Goal: Task Accomplishment & Management: Manage account settings

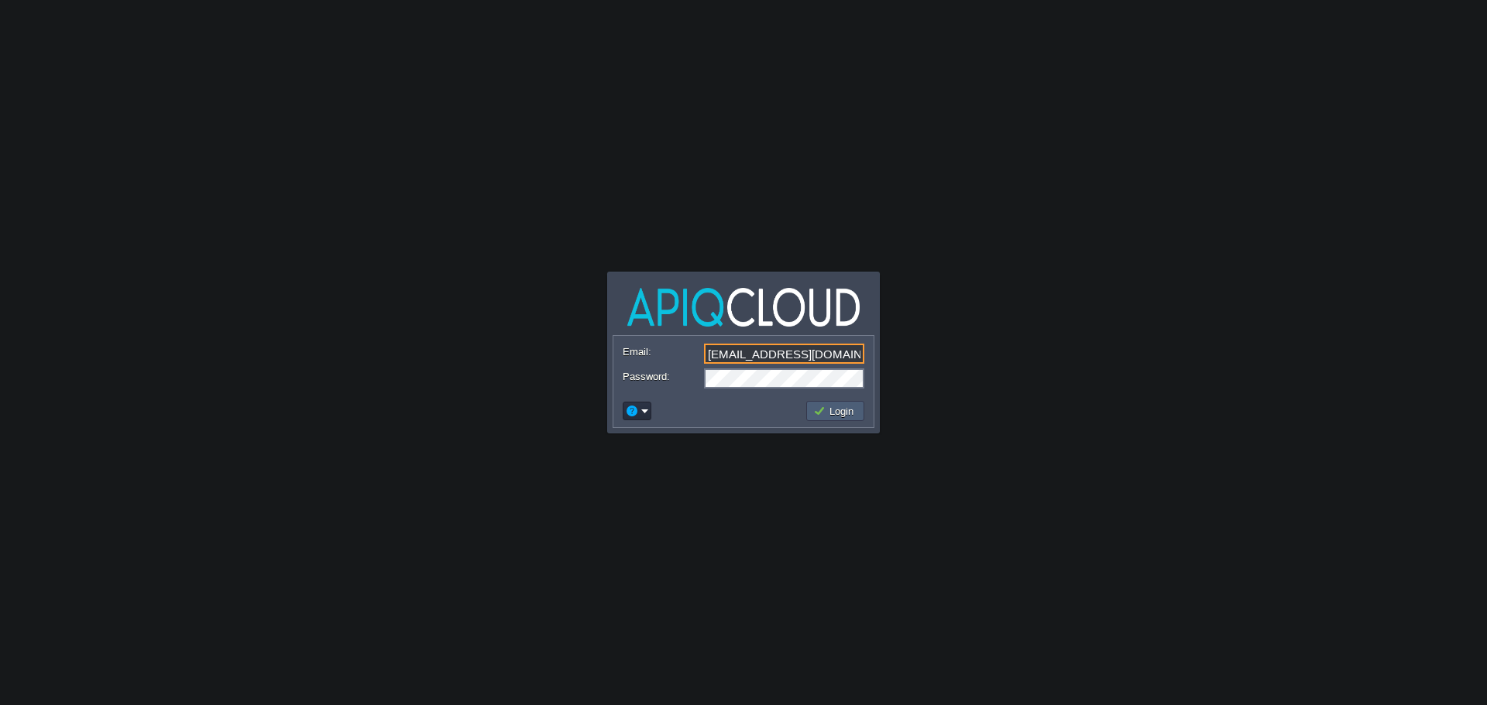
click at [838, 403] on td "Login" at bounding box center [835, 411] width 58 height 20
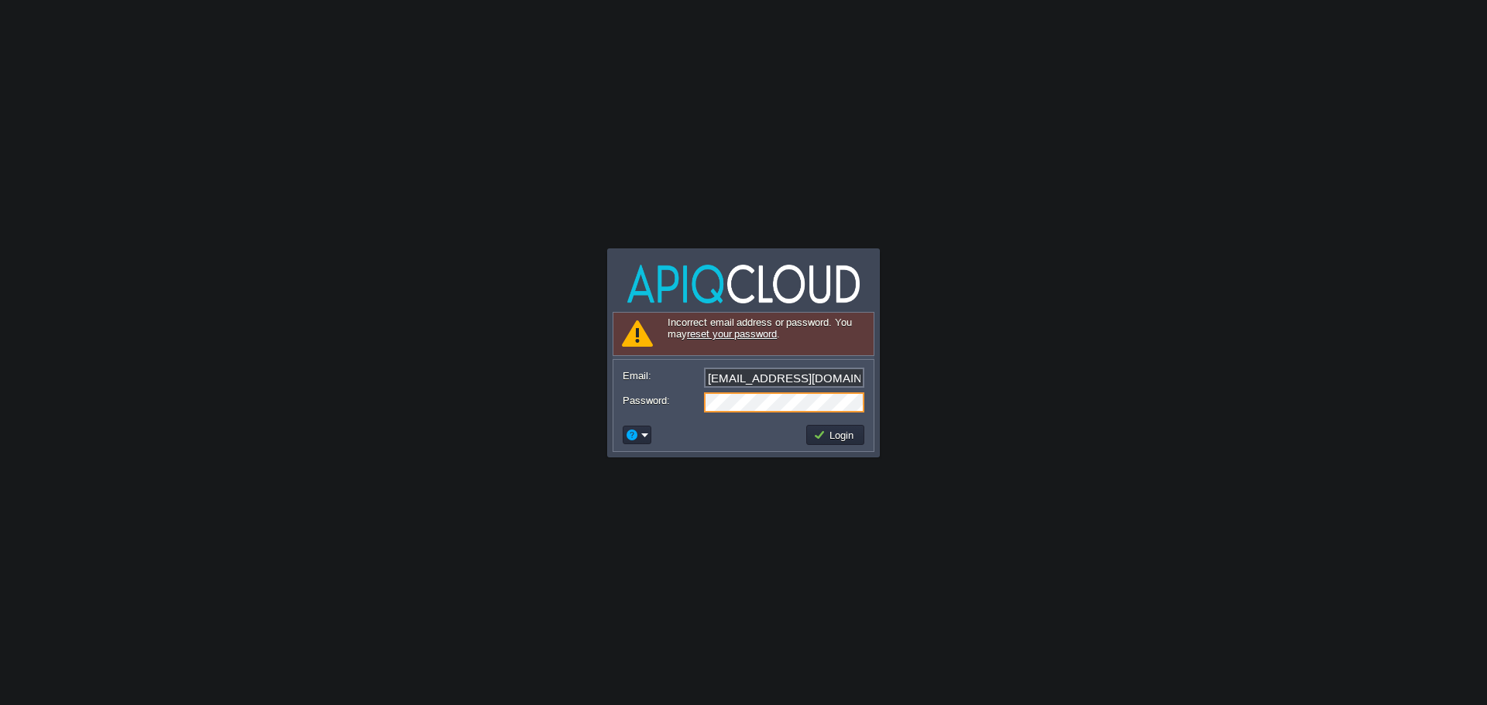
click at [818, 372] on input "[EMAIL_ADDRESS][DOMAIN_NAME]" at bounding box center [784, 378] width 160 height 20
type input "[EMAIL_ADDRESS][DOMAIN_NAME]"
click at [957, 377] on body "Application Platform v.8.10.2 Signing in... Incorrect email address or password…" at bounding box center [743, 352] width 1487 height 705
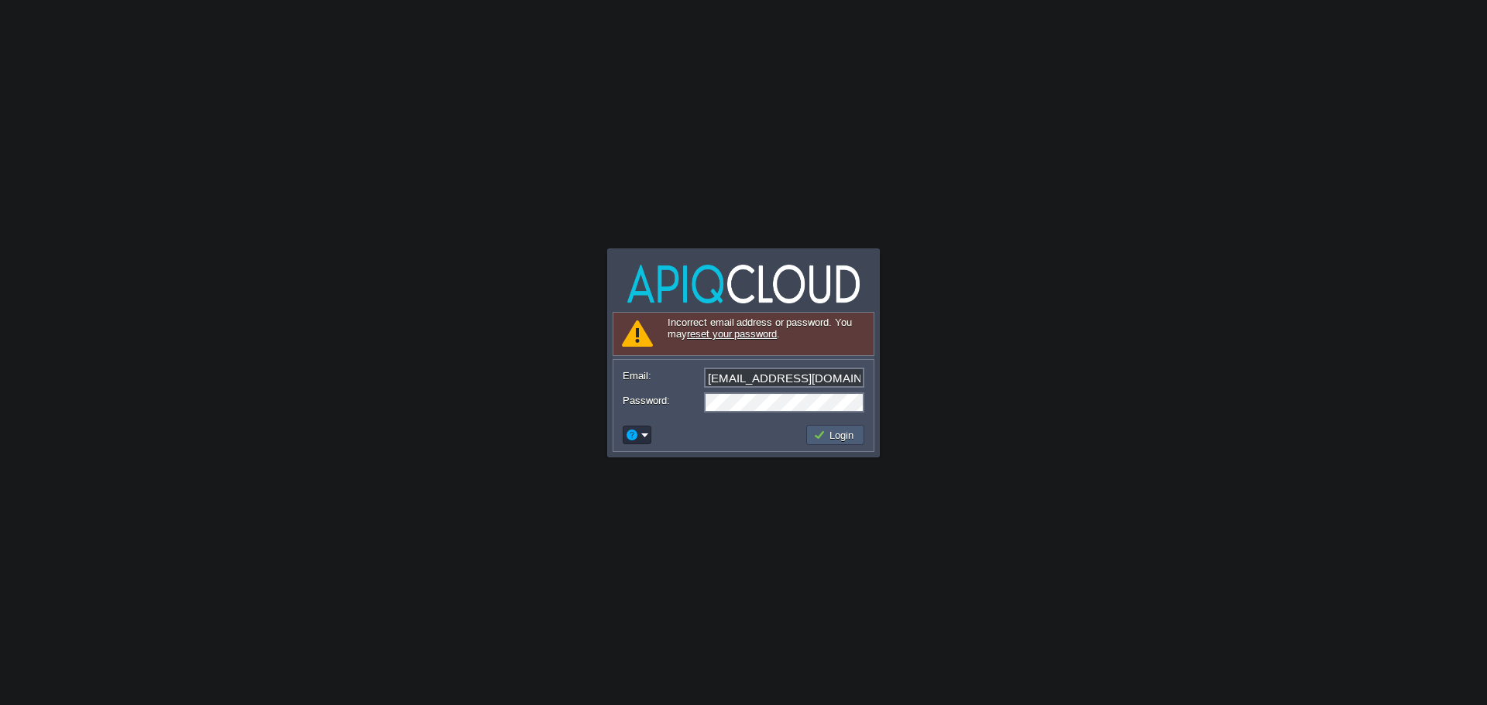
click at [842, 440] on button "Login" at bounding box center [835, 435] width 45 height 14
click at [793, 368] on input "[EMAIL_ADDRESS][DOMAIN_NAME]" at bounding box center [784, 378] width 160 height 20
click at [798, 369] on input "[EMAIL_ADDRESS][DOMAIN_NAME]" at bounding box center [784, 378] width 160 height 20
drag, startPoint x: 829, startPoint y: 375, endPoint x: 856, endPoint y: 377, distance: 27.2
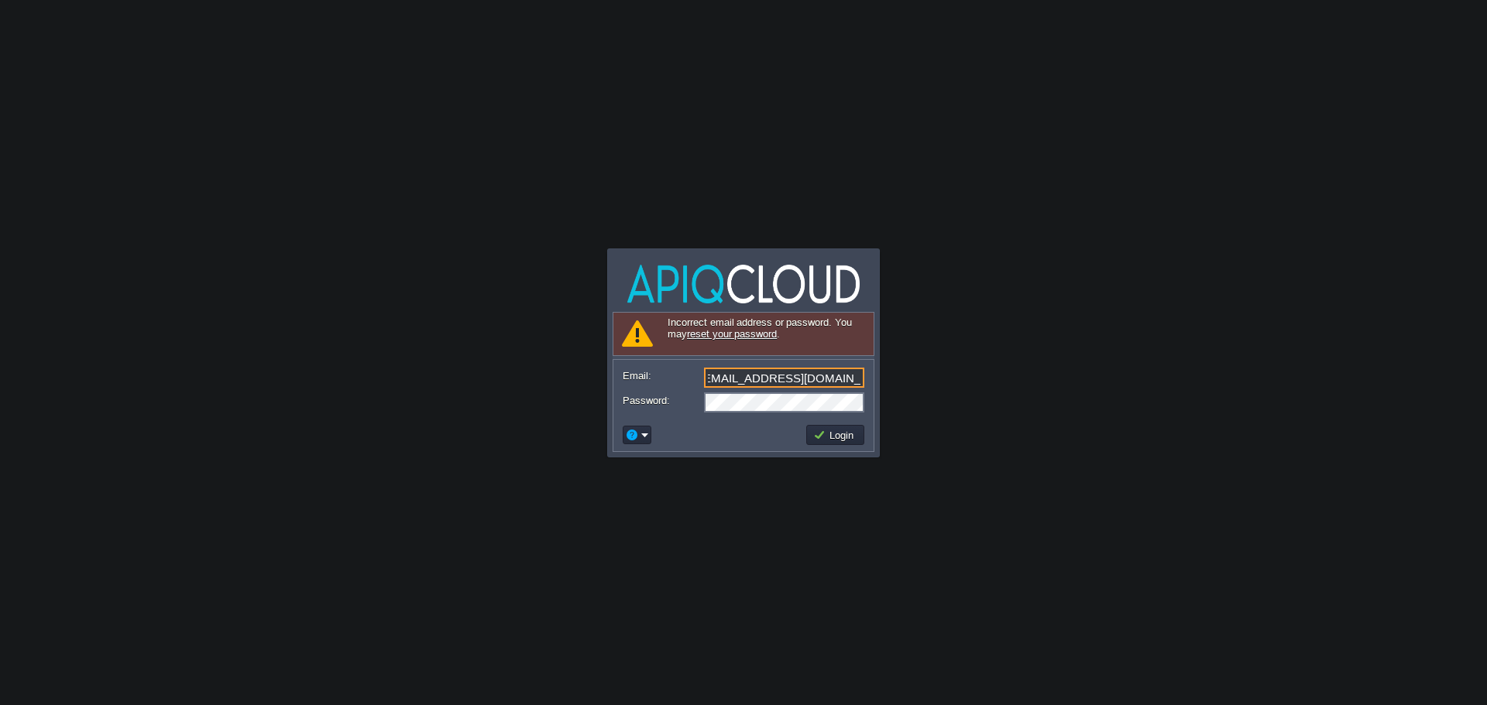
click at [856, 377] on input "[EMAIL_ADDRESS][DOMAIN_NAME]" at bounding box center [784, 378] width 160 height 20
click at [764, 423] on td at bounding box center [711, 435] width 183 height 25
click at [826, 435] on button "Login" at bounding box center [835, 435] width 45 height 14
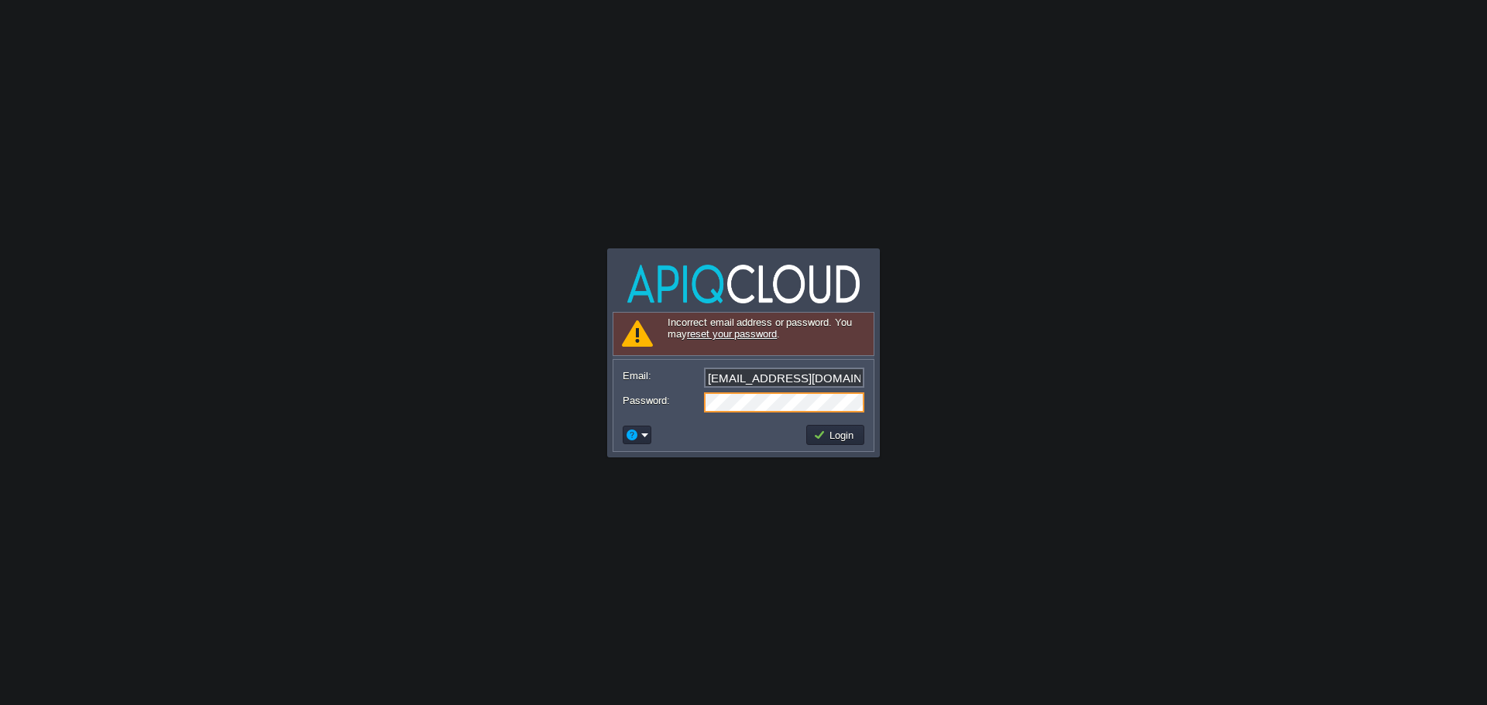
click at [715, 422] on div "Login" at bounding box center [743, 435] width 260 height 33
click at [803, 432] on td at bounding box center [711, 435] width 183 height 25
click at [825, 430] on button "Login" at bounding box center [835, 435] width 45 height 14
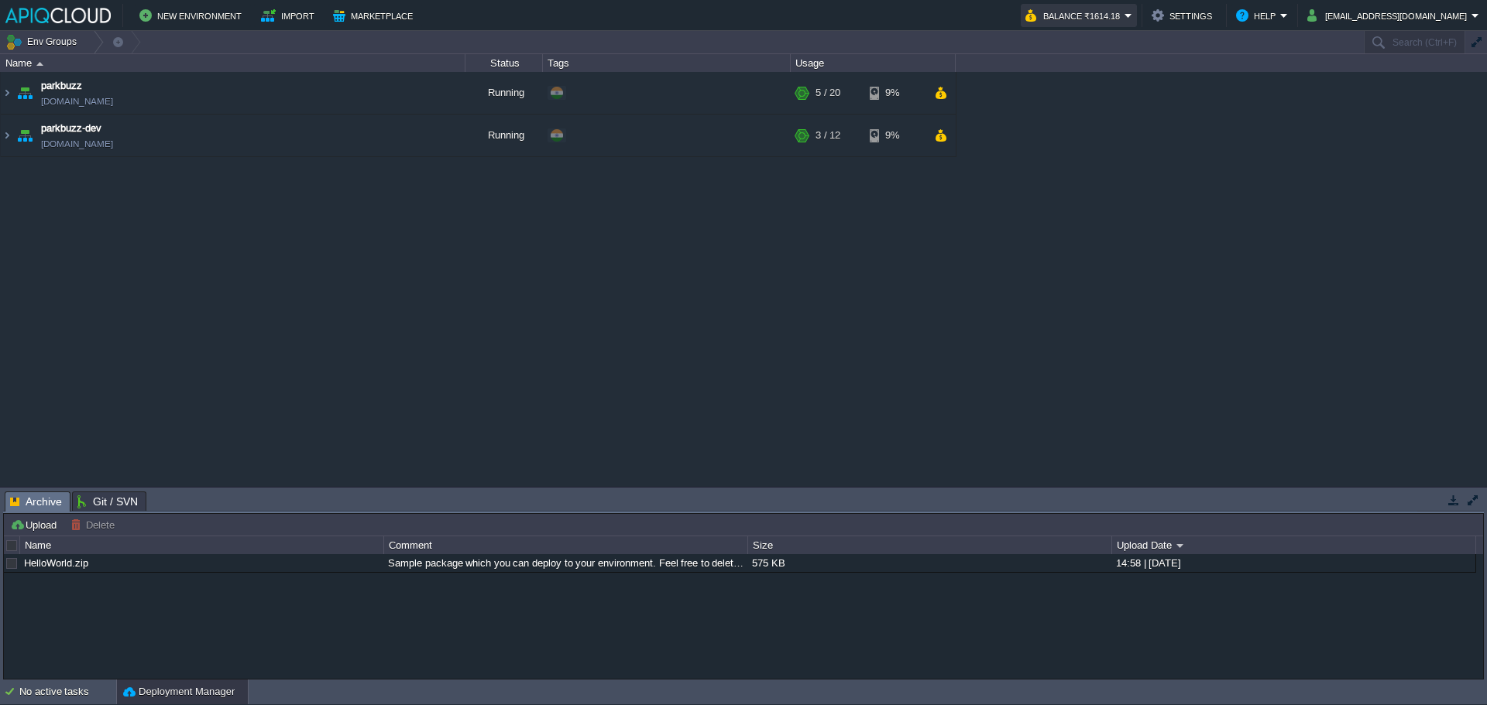
click at [1116, 19] on button "Balance ₹1614.18" at bounding box center [1074, 15] width 99 height 19
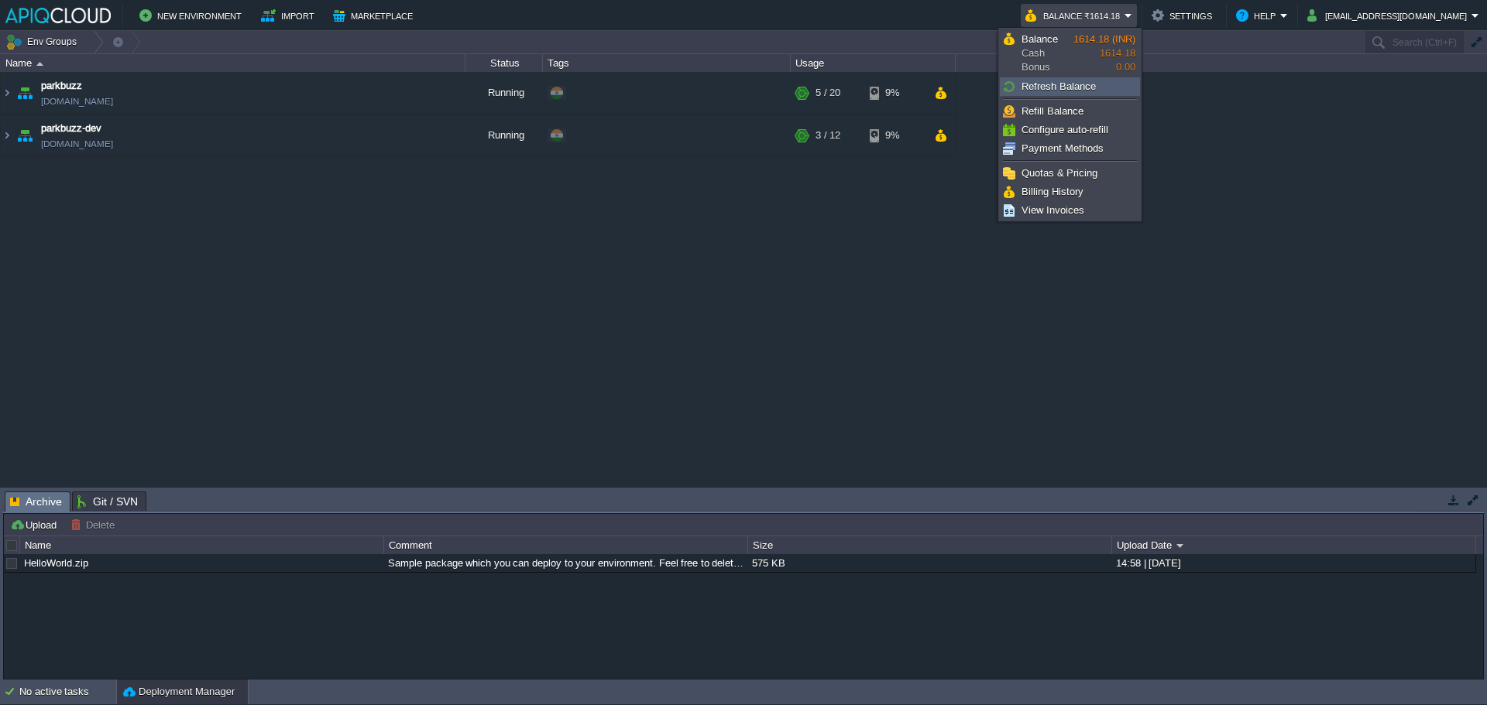
click at [1049, 85] on span "Refresh Balance" at bounding box center [1058, 87] width 74 height 12
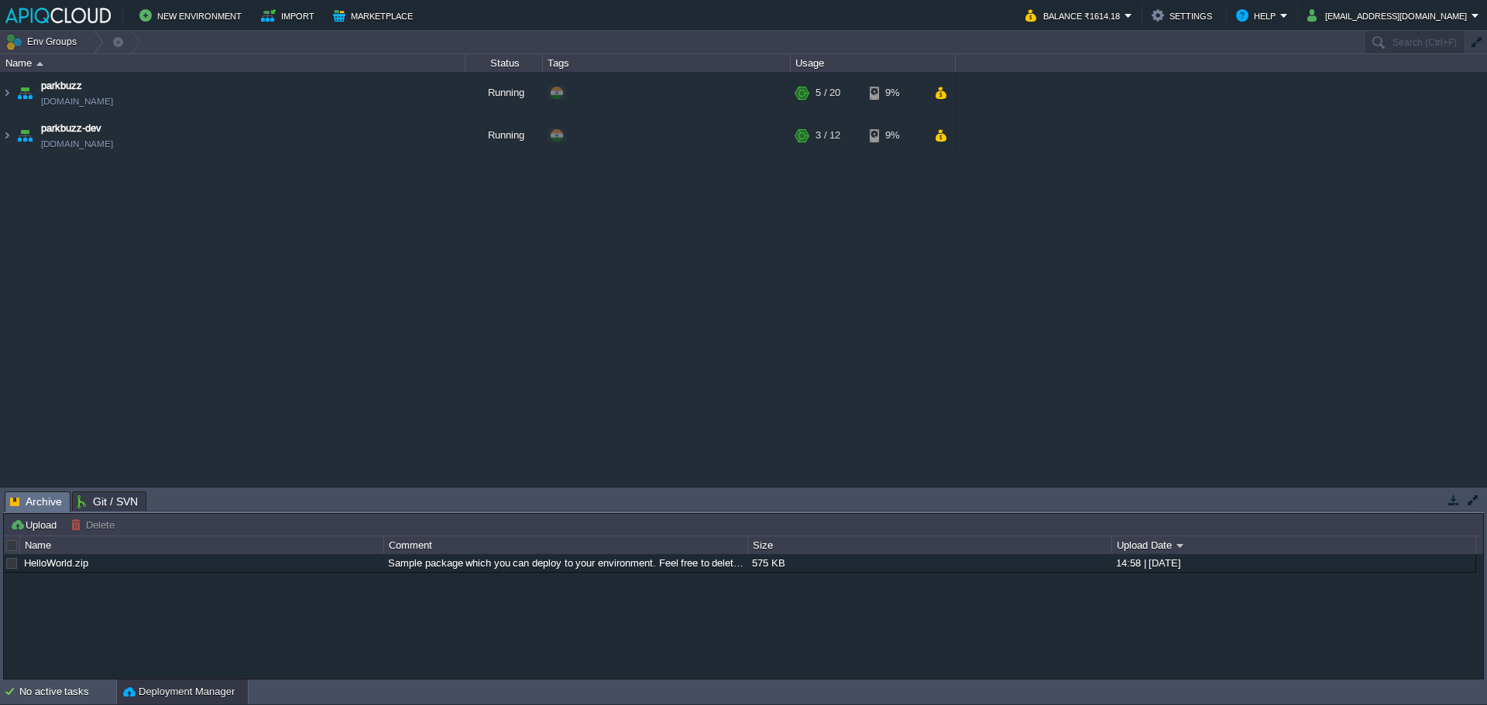
click at [1297, 139] on div "parkbuzz [DOMAIN_NAME] Running + Add to Env Group RAM 18% CPU 1% 5 / 20 9% park…" at bounding box center [743, 279] width 1487 height 414
click at [1393, 9] on button "[EMAIL_ADDRESS][DOMAIN_NAME]" at bounding box center [1389, 15] width 164 height 19
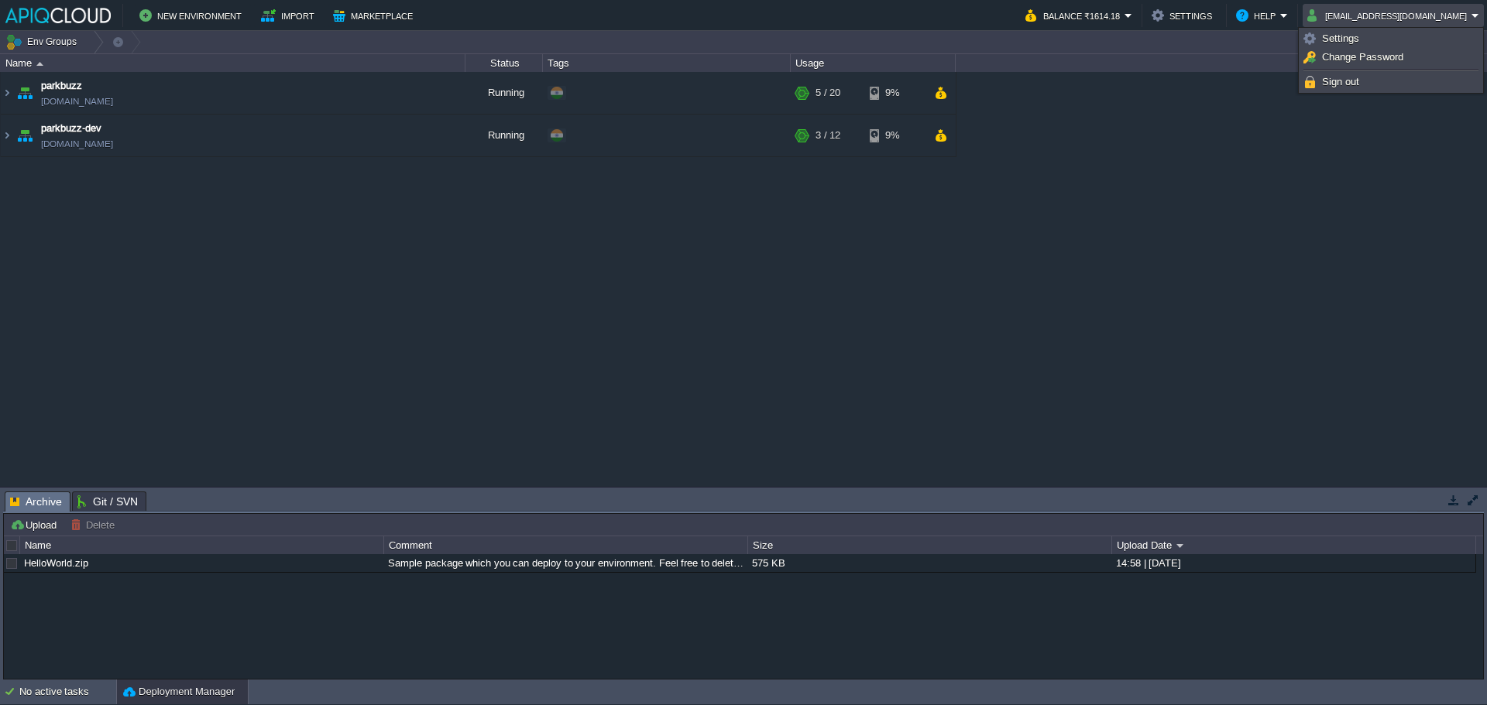
click at [1047, 122] on div "parkbuzz [DOMAIN_NAME] Running + Add to Env Group RAM 18% CPU 1% 5 / 20 9% park…" at bounding box center [743, 279] width 1487 height 414
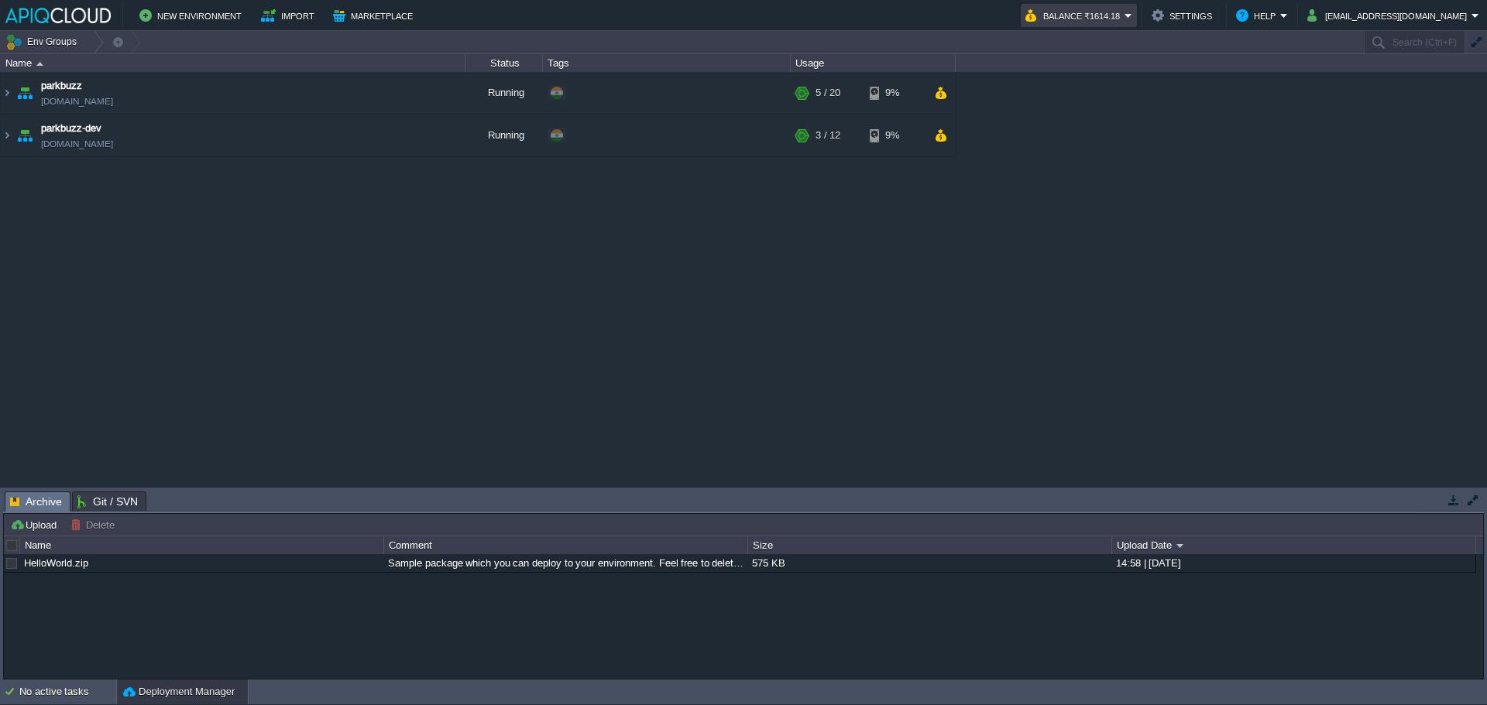
click at [1099, 22] on button "Balance ₹1614.18" at bounding box center [1074, 15] width 99 height 19
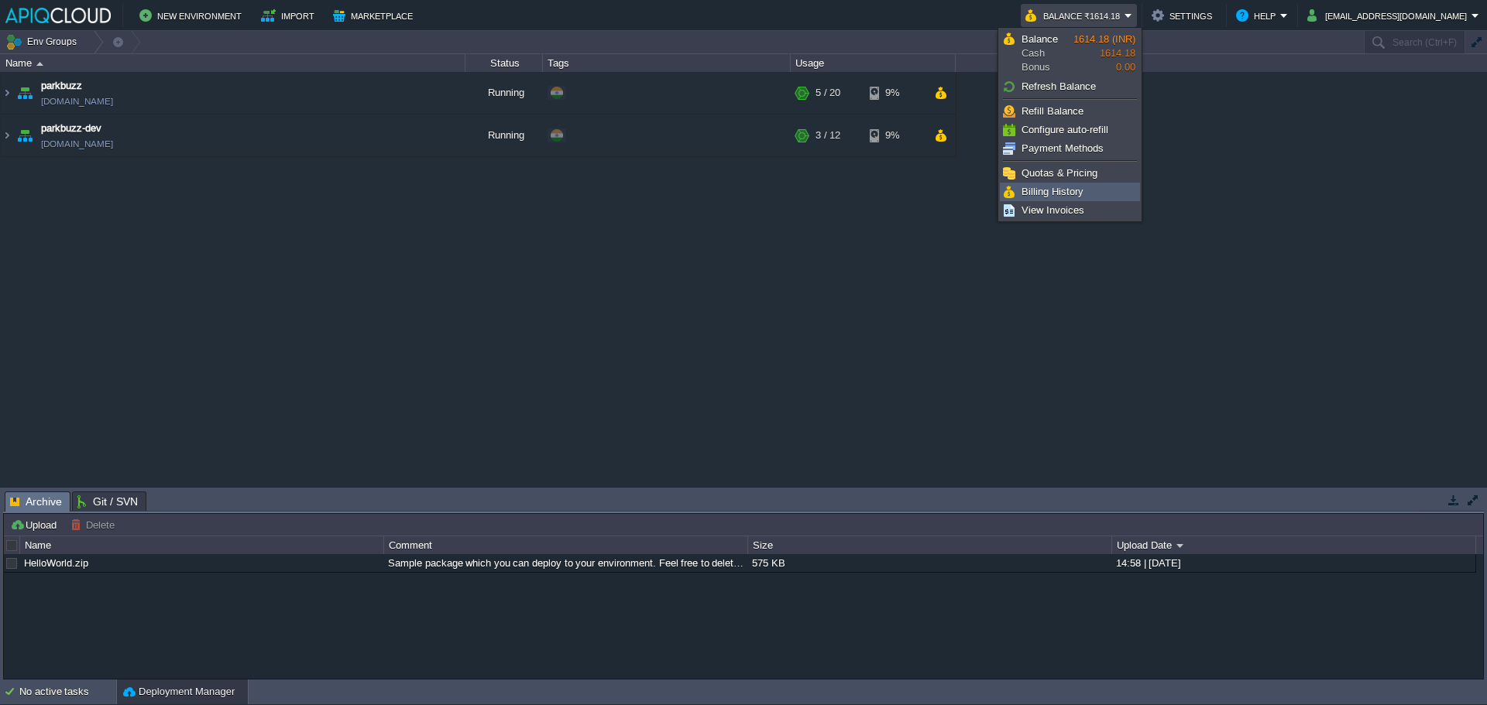
click at [1075, 191] on span "Billing History" at bounding box center [1052, 192] width 62 height 12
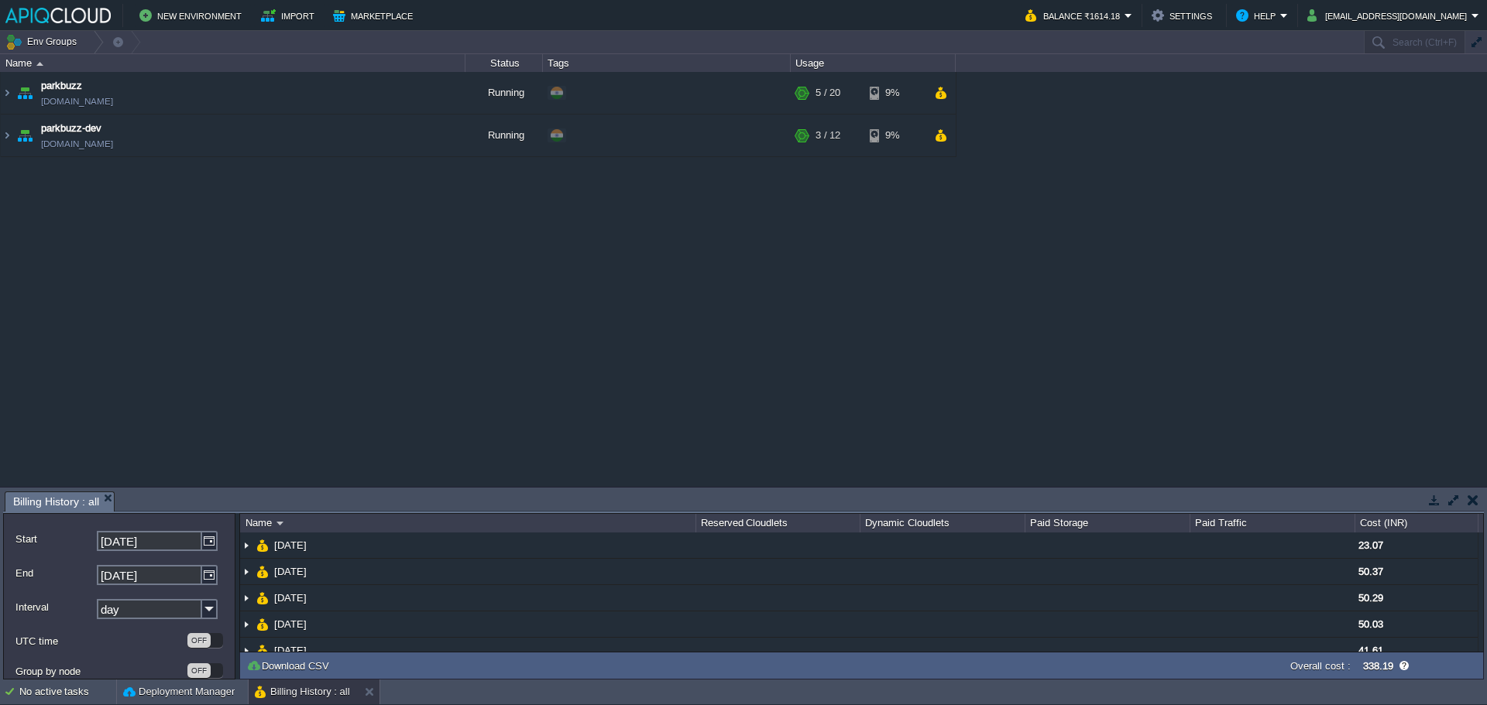
click at [1087, 2] on div "New Environment Import Marketplace Bonus ₹0.00 Upgrade Account Balance ₹1614.18…" at bounding box center [743, 15] width 1487 height 31
click at [1089, 17] on button "Balance ₹1614.18" at bounding box center [1074, 15] width 99 height 19
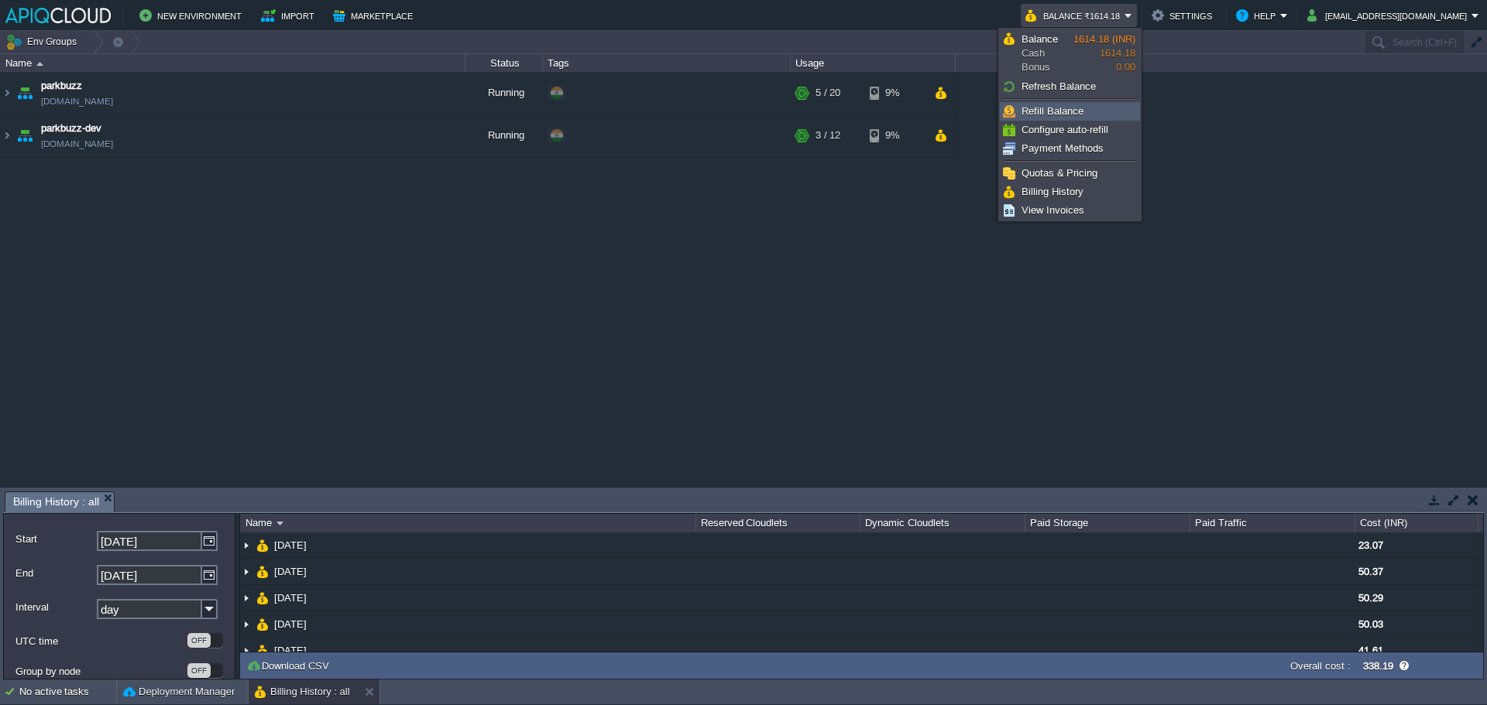
click at [1067, 102] on li "Refill Balance" at bounding box center [1070, 111] width 140 height 19
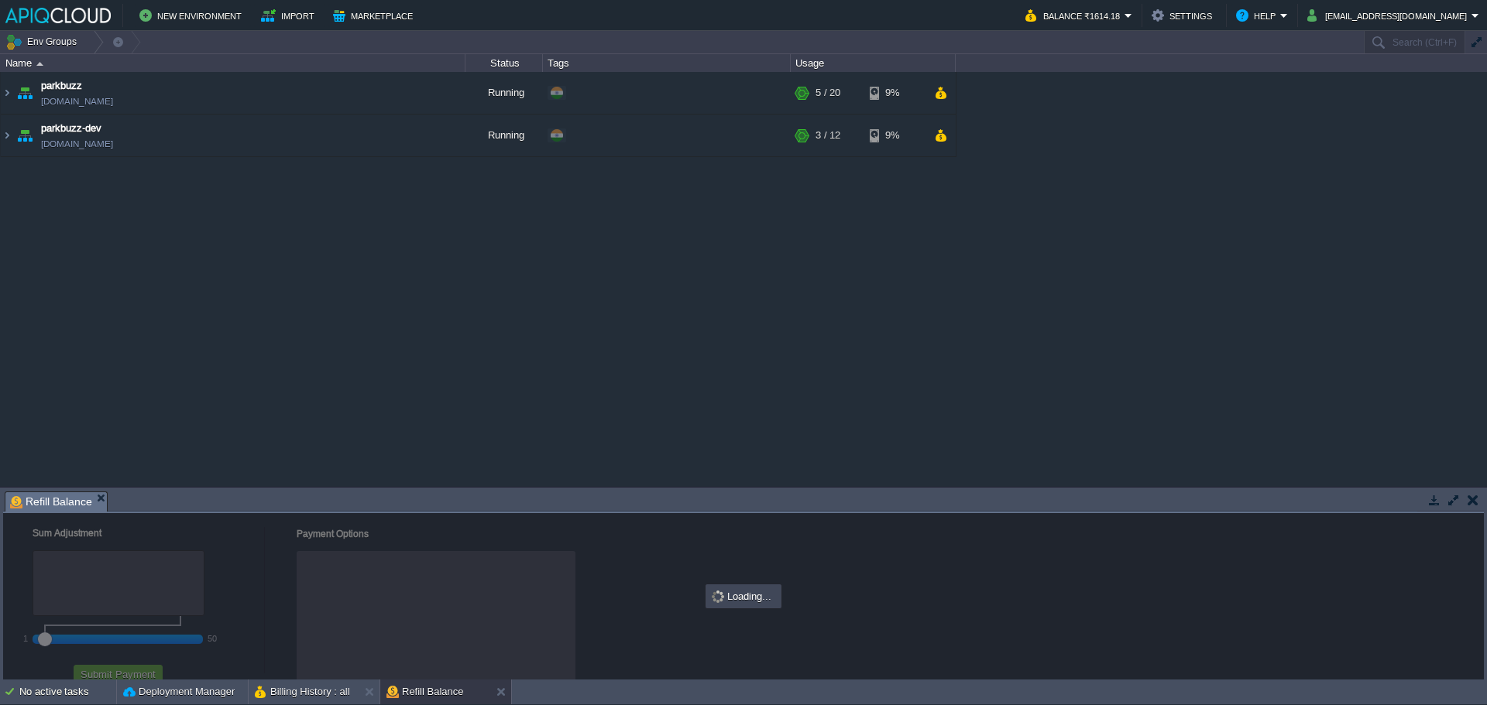
checkbox input "true"
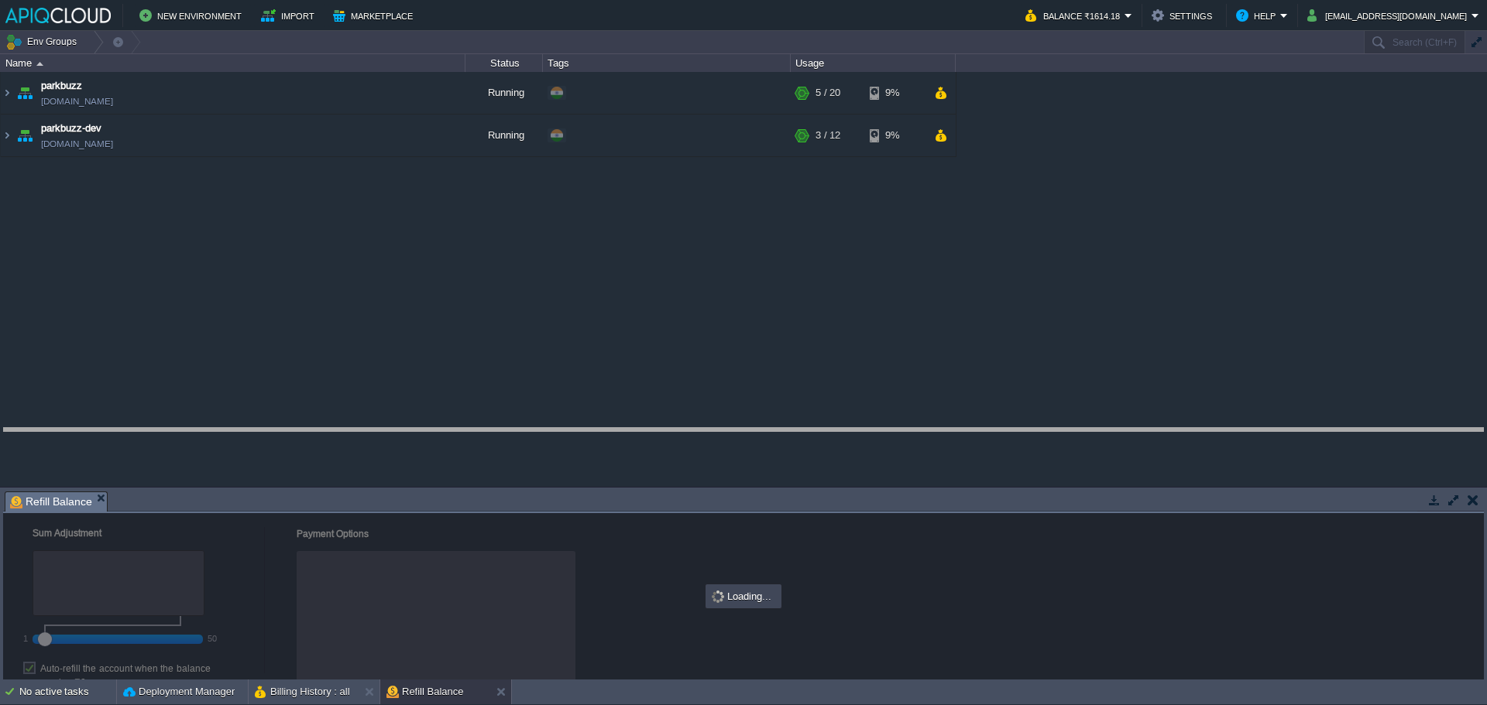
drag, startPoint x: 628, startPoint y: 495, endPoint x: 643, endPoint y: 424, distance: 72.7
click at [643, 424] on body "New Environment Import Marketplace Bonus ₹0.00 Upgrade Account Balance ₹1614.18…" at bounding box center [743, 352] width 1487 height 705
